Goal: Information Seeking & Learning: Learn about a topic

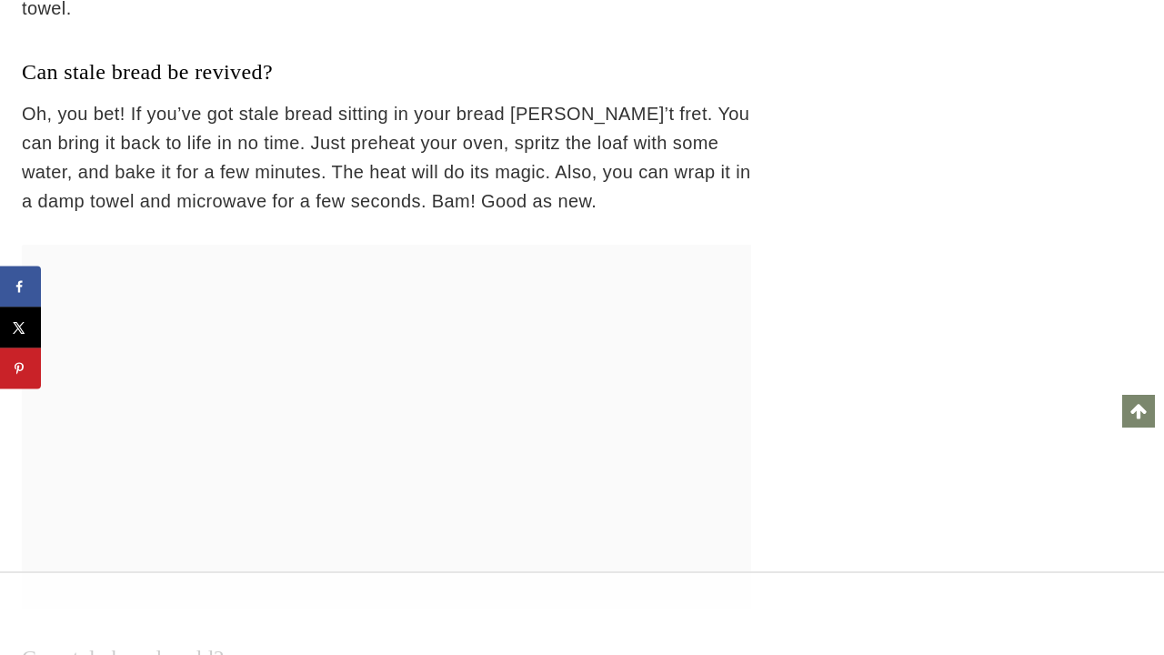
scroll to position [32243, 0]
